Goal: Use online tool/utility: Utilize a website feature to perform a specific function

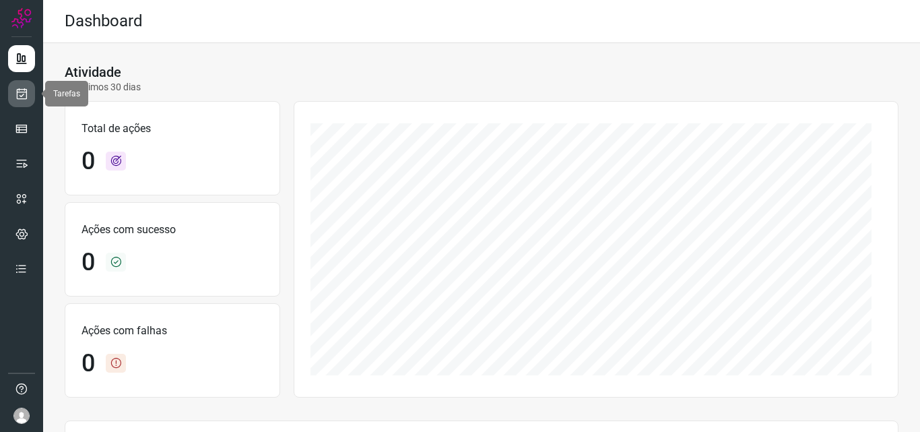
click at [27, 98] on icon at bounding box center [22, 93] width 14 height 13
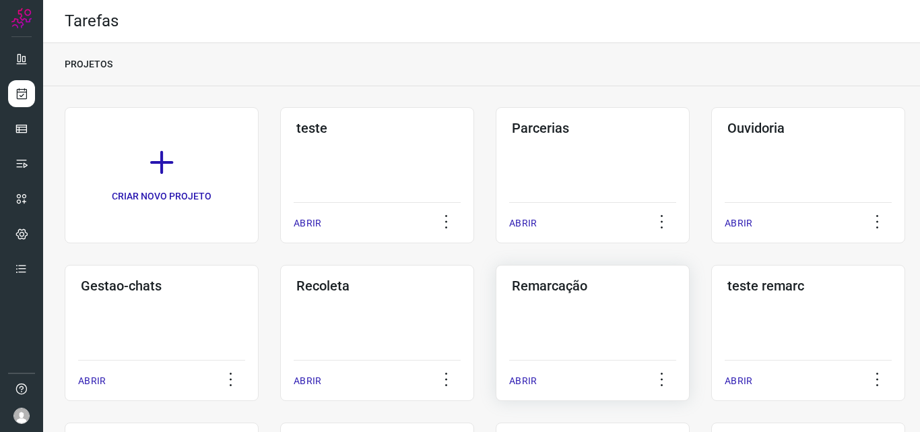
click at [654, 303] on div "Remarcação ABRIR" at bounding box center [593, 333] width 194 height 136
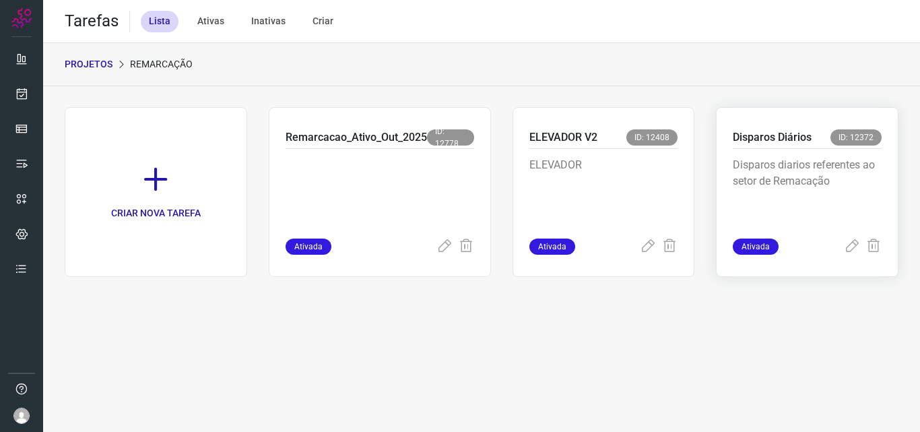
click at [761, 158] on p "Disparos diarios referentes ao setor de Remacação" at bounding box center [807, 190] width 149 height 67
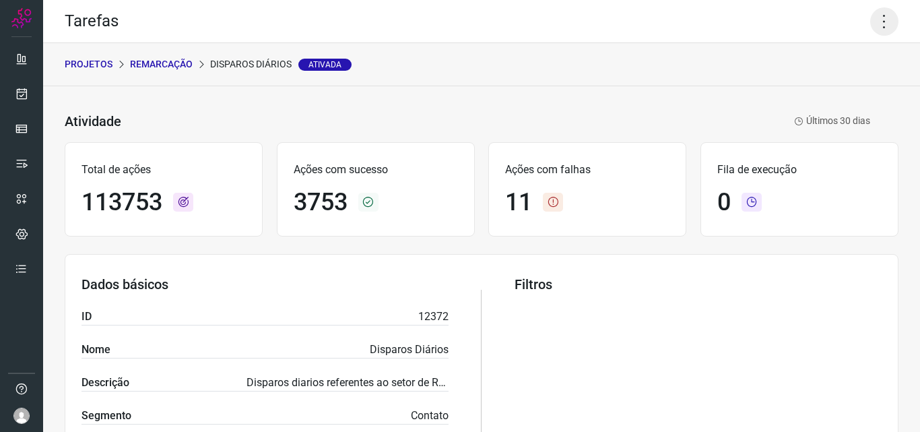
click at [875, 21] on icon at bounding box center [885, 21] width 28 height 28
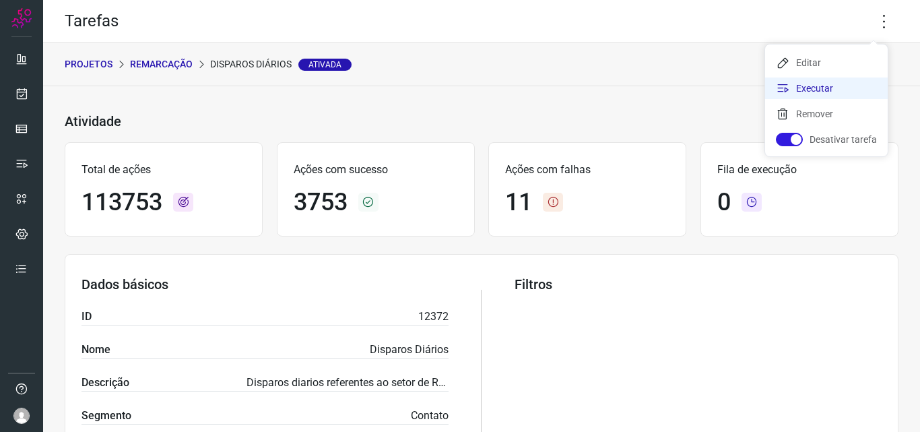
click at [813, 83] on li "Executar" at bounding box center [826, 88] width 123 height 22
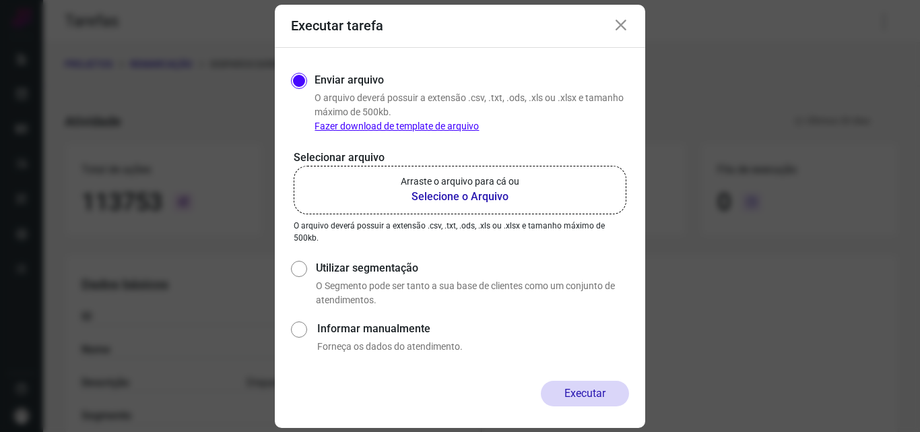
click at [485, 179] on p "Arraste o arquivo para cá ou" at bounding box center [460, 182] width 119 height 14
click at [0, 0] on input "Arraste o arquivo para cá ou Selecione o Arquivo" at bounding box center [0, 0] width 0 height 0
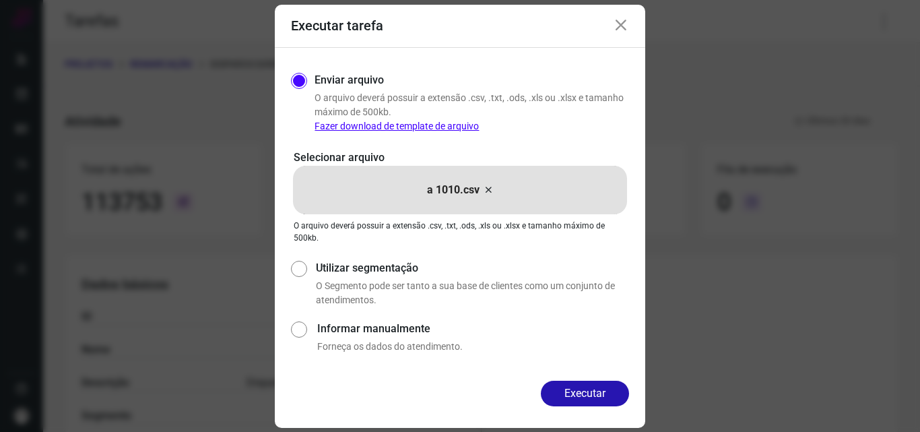
click at [579, 387] on button "Executar" at bounding box center [585, 394] width 88 height 26
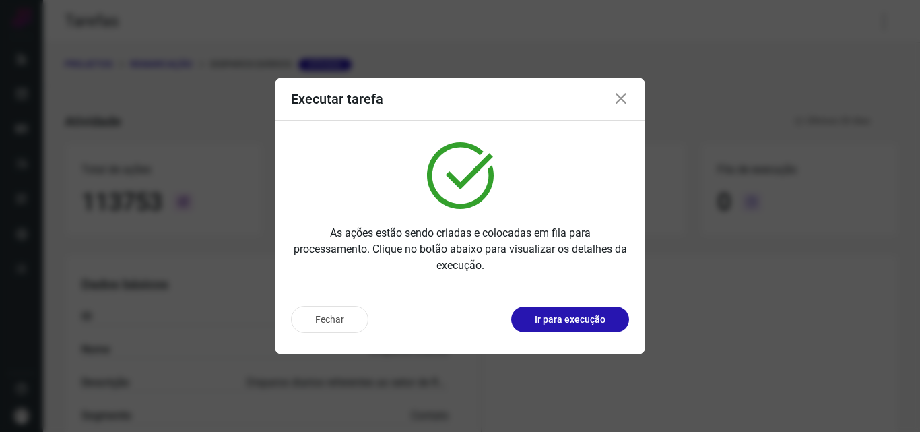
click at [575, 314] on p "Ir para execução" at bounding box center [570, 320] width 71 height 14
